Goal: Task Accomplishment & Management: Use online tool/utility

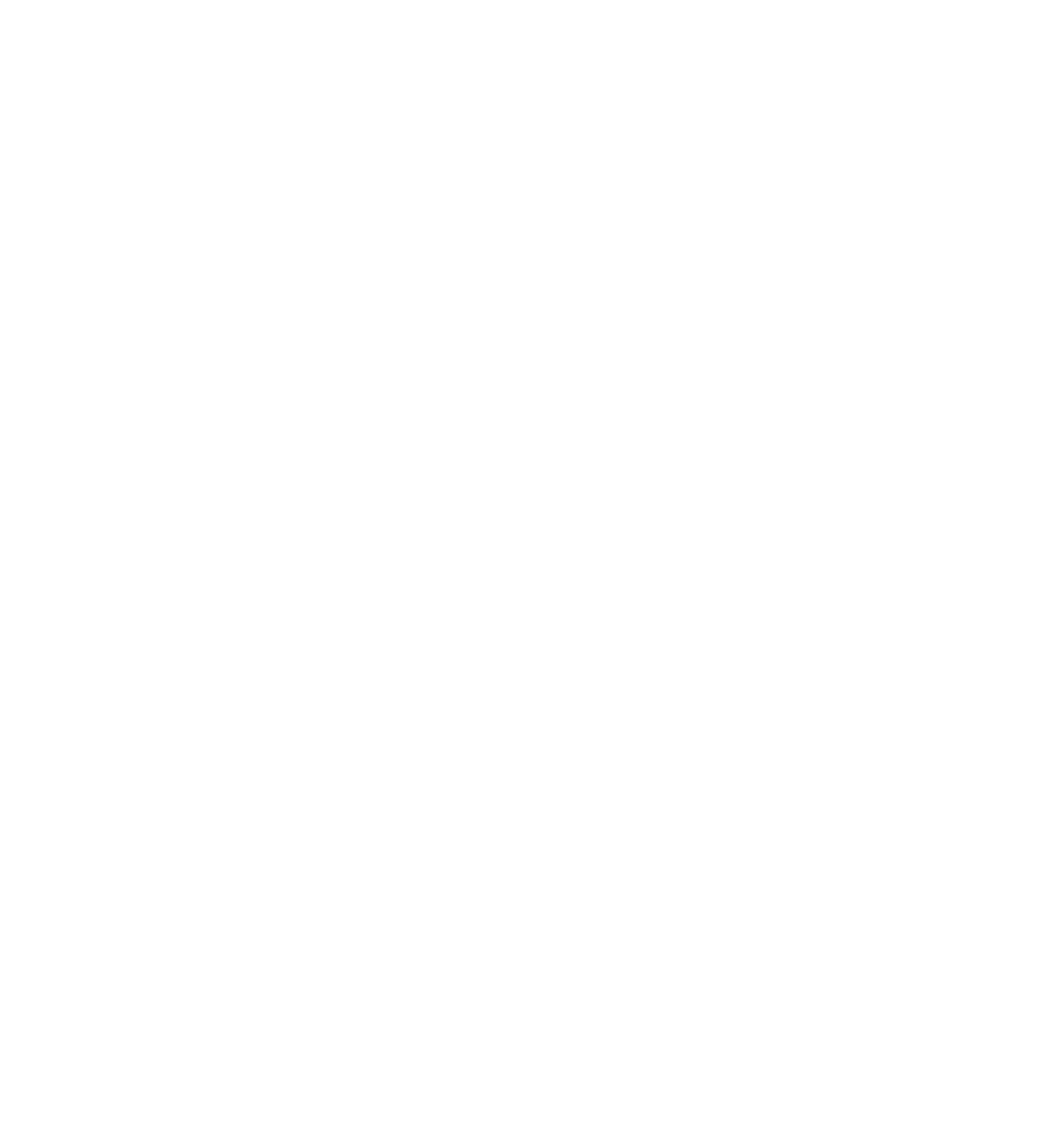
click at [380, 95] on div at bounding box center [532, 566] width 1064 height 1133
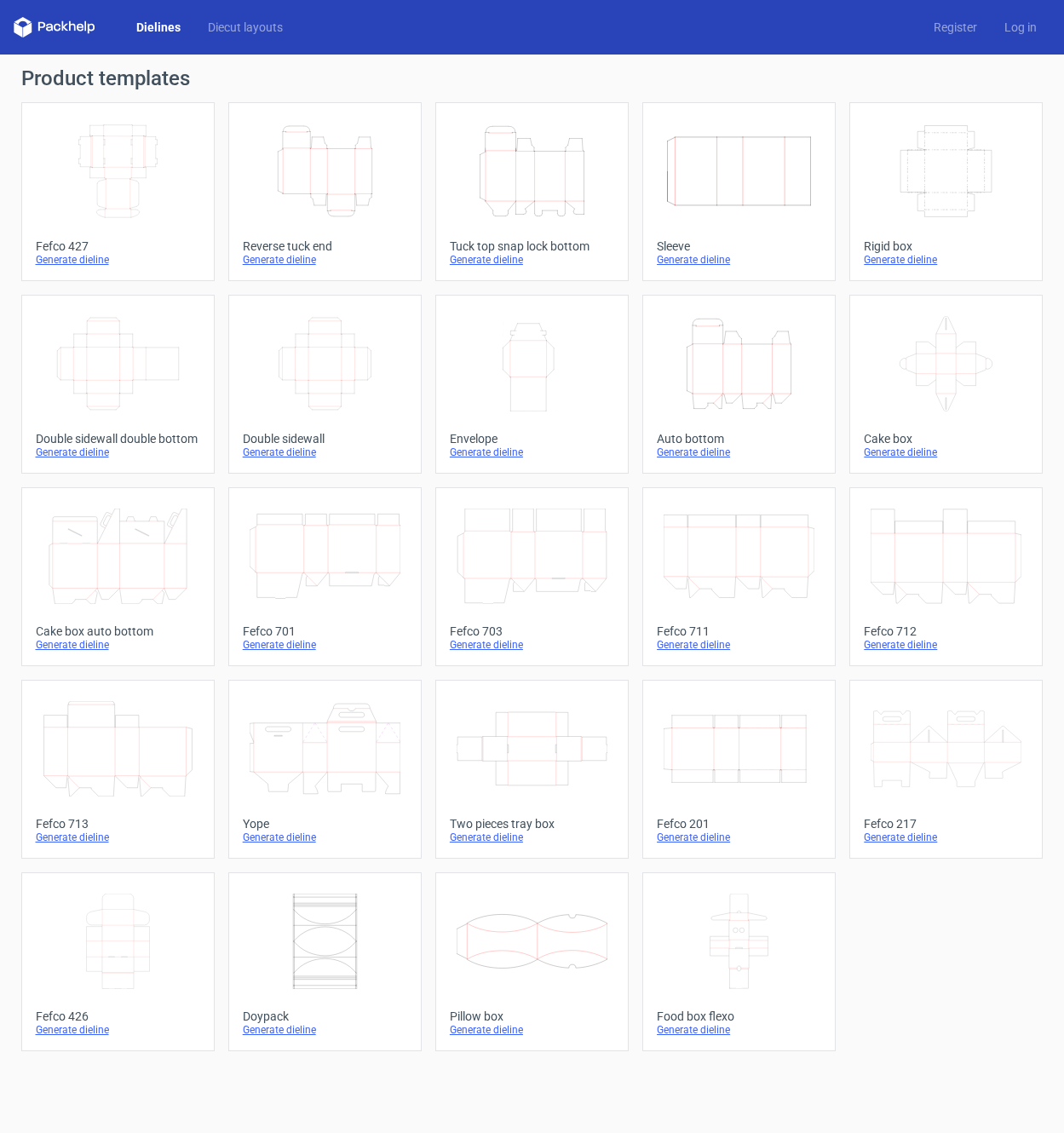
click at [337, 190] on icon "Height Depth Width" at bounding box center [324, 171] width 150 height 95
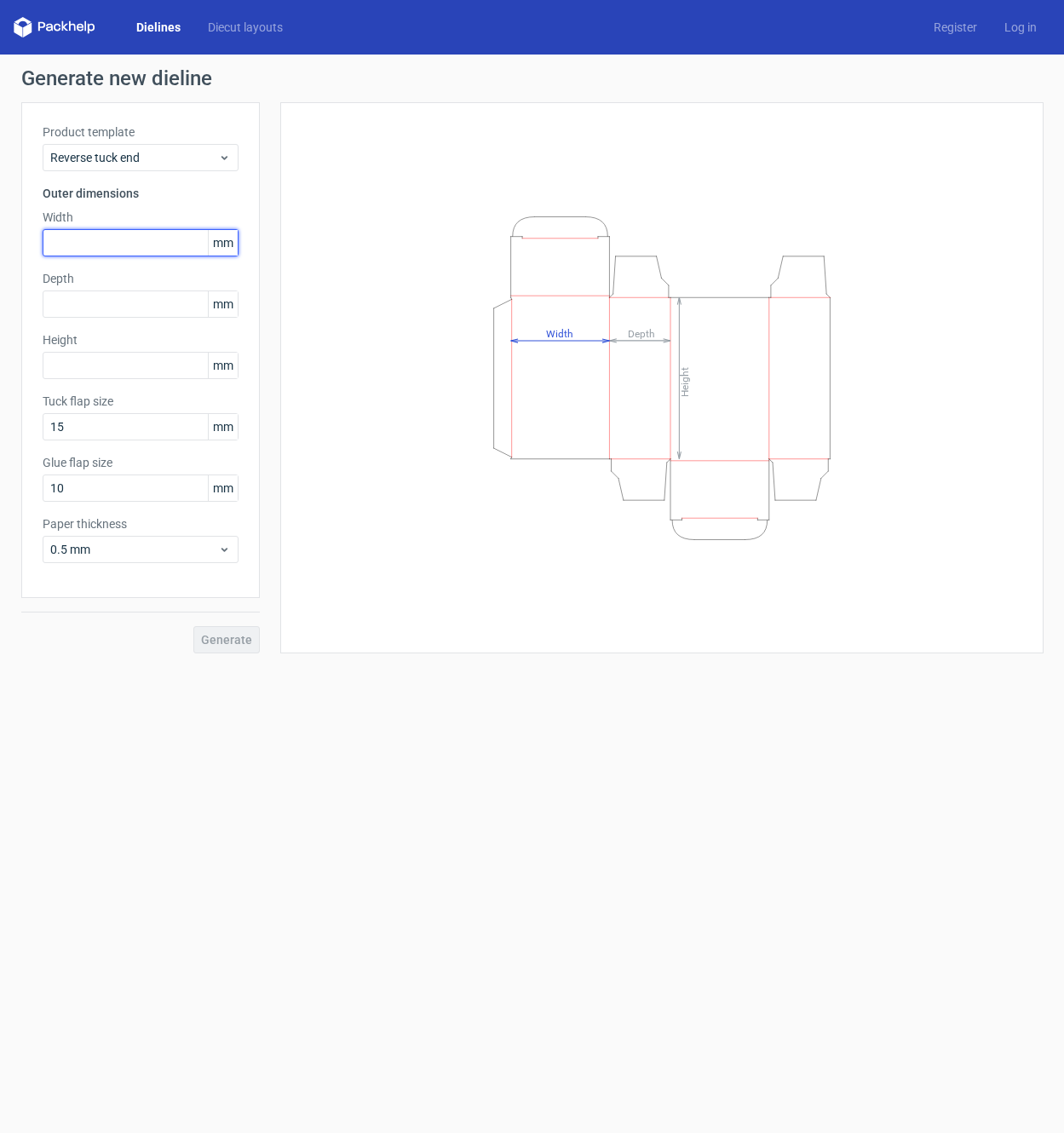
click at [120, 249] on input "text" at bounding box center [140, 243] width 196 height 28
type input "145"
type input "195"
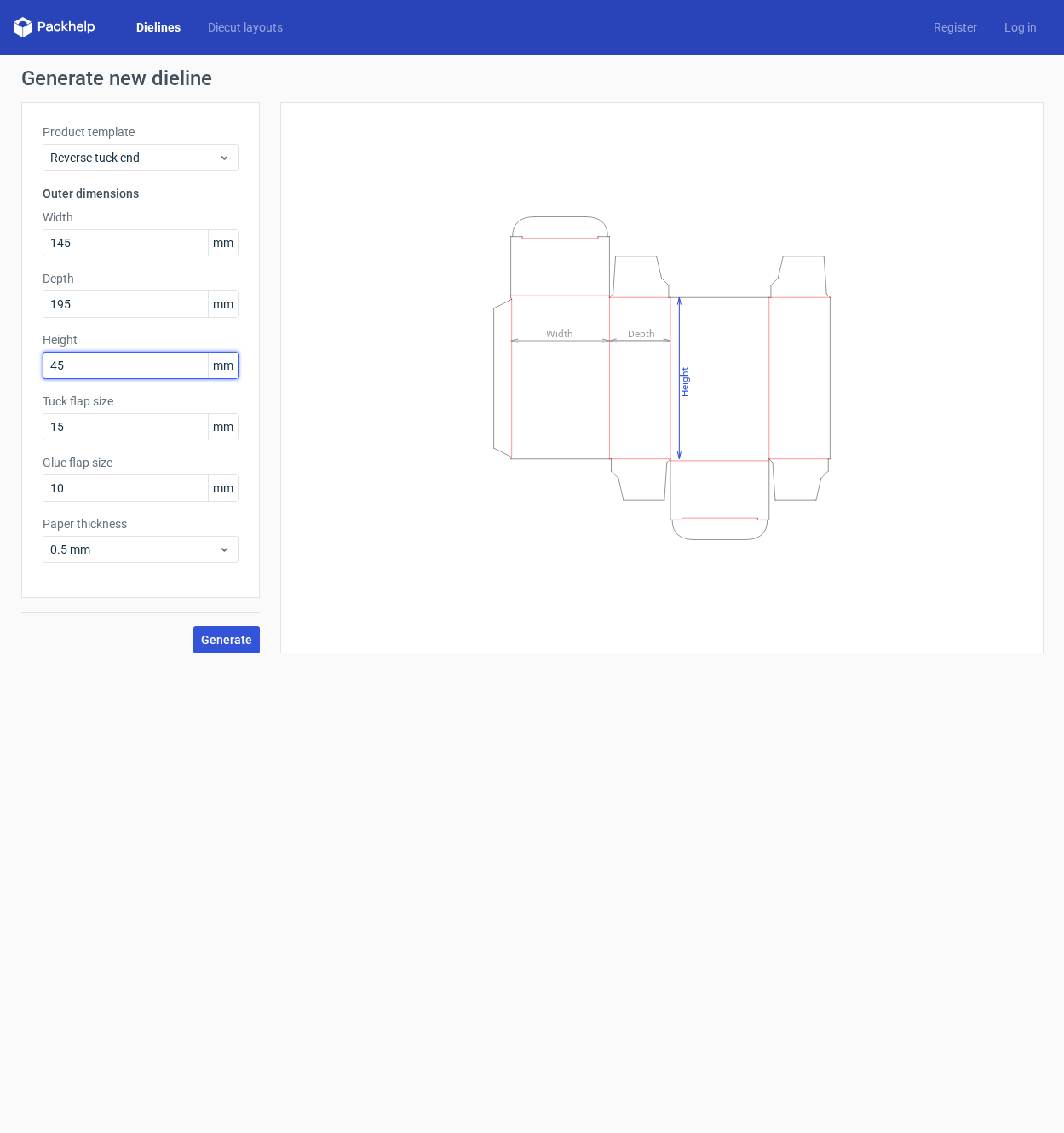
type input "45"
click at [234, 641] on span "Generate" at bounding box center [226, 640] width 51 height 12
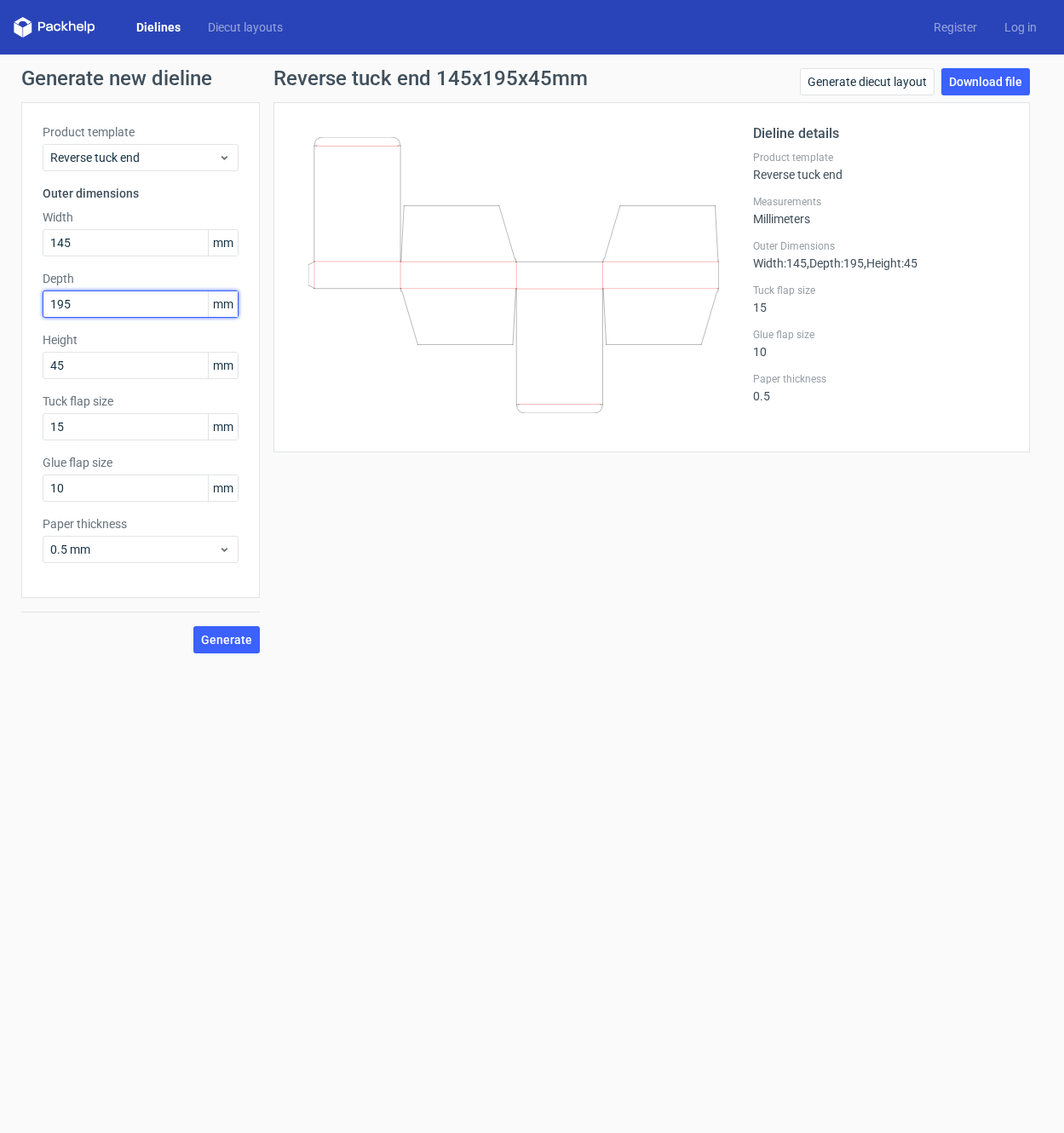
drag, startPoint x: 67, startPoint y: 302, endPoint x: 3, endPoint y: 306, distance: 64.1
click at [3, 306] on div "Generate new dieline Product template Reverse tuck end Outer dimensions Width 1…" at bounding box center [532, 360] width 1064 height 612
type input "45"
type input "195"
click at [238, 648] on button "Generate" at bounding box center [226, 640] width 66 height 28
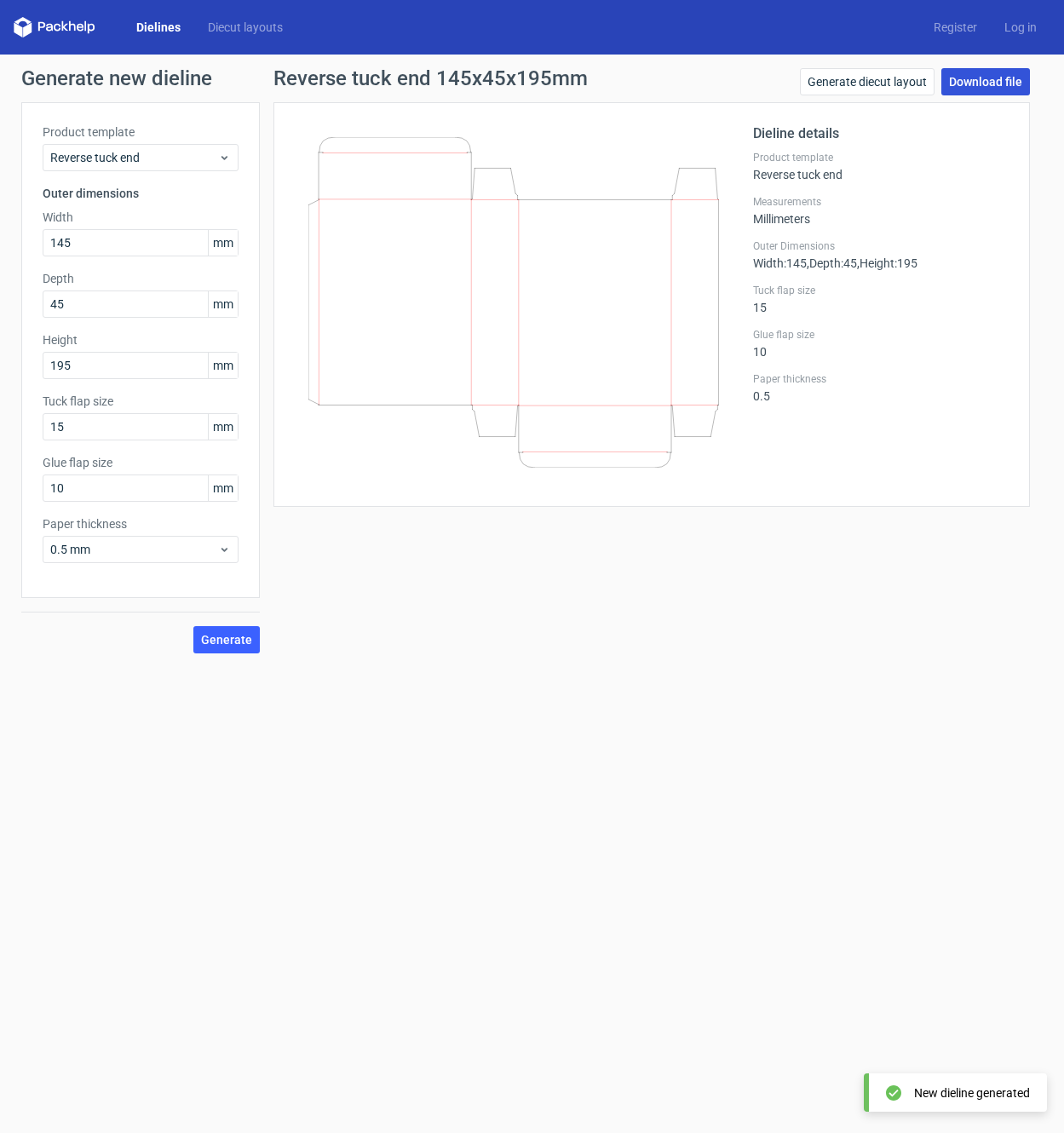
click at [995, 78] on link "Download file" at bounding box center [986, 82] width 89 height 28
